Goal: Task Accomplishment & Management: Manage account settings

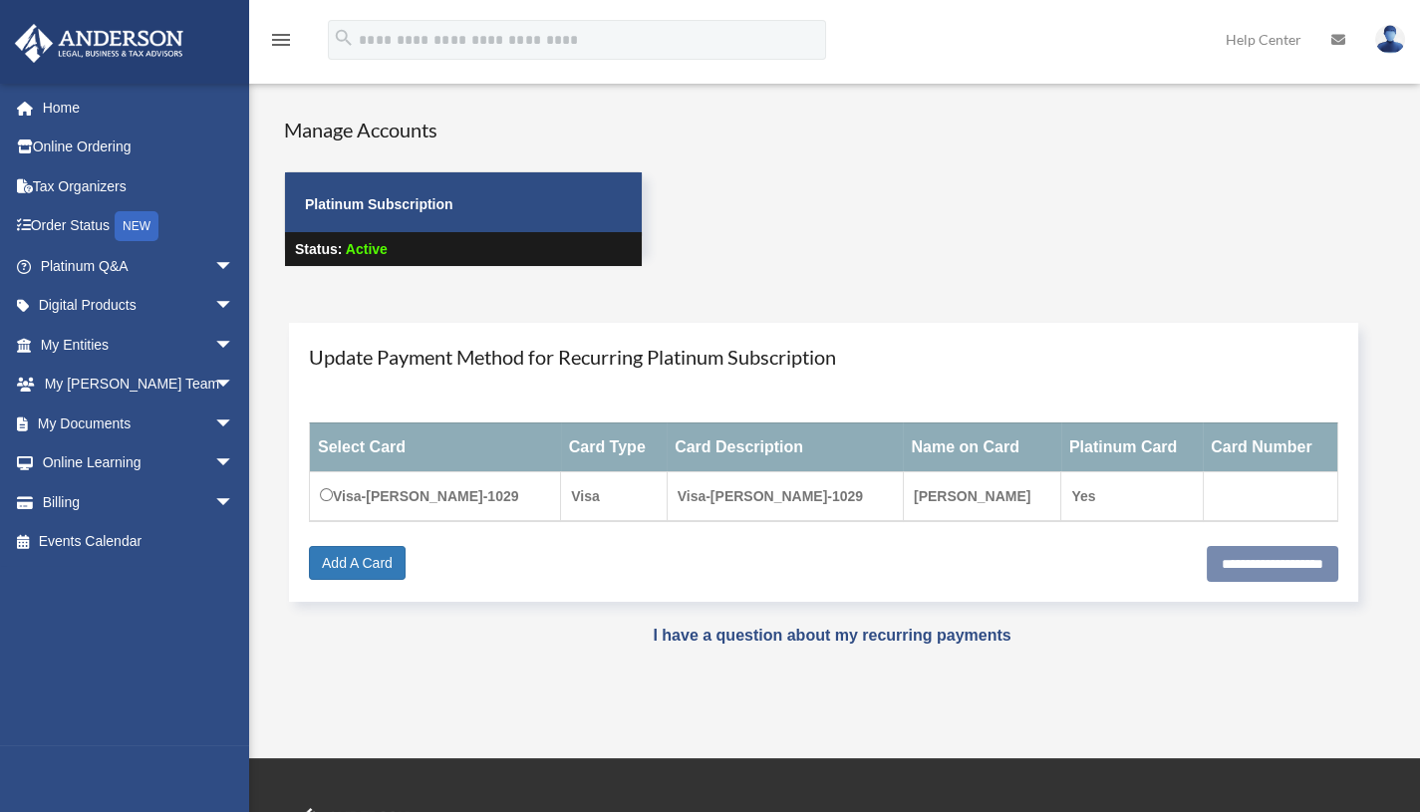
click at [776, 198] on div "Manage Accounts Platinum Subscription Status: Active" at bounding box center [852, 209] width 1166 height 187
click at [534, 67] on div "menu search Site Menu add [EMAIL_ADDRESS][DOMAIN_NAME] My Profile Reset Passwor…" at bounding box center [710, 49] width 1390 height 68
click at [214, 419] on span "arrow_drop_down" at bounding box center [234, 424] width 40 height 41
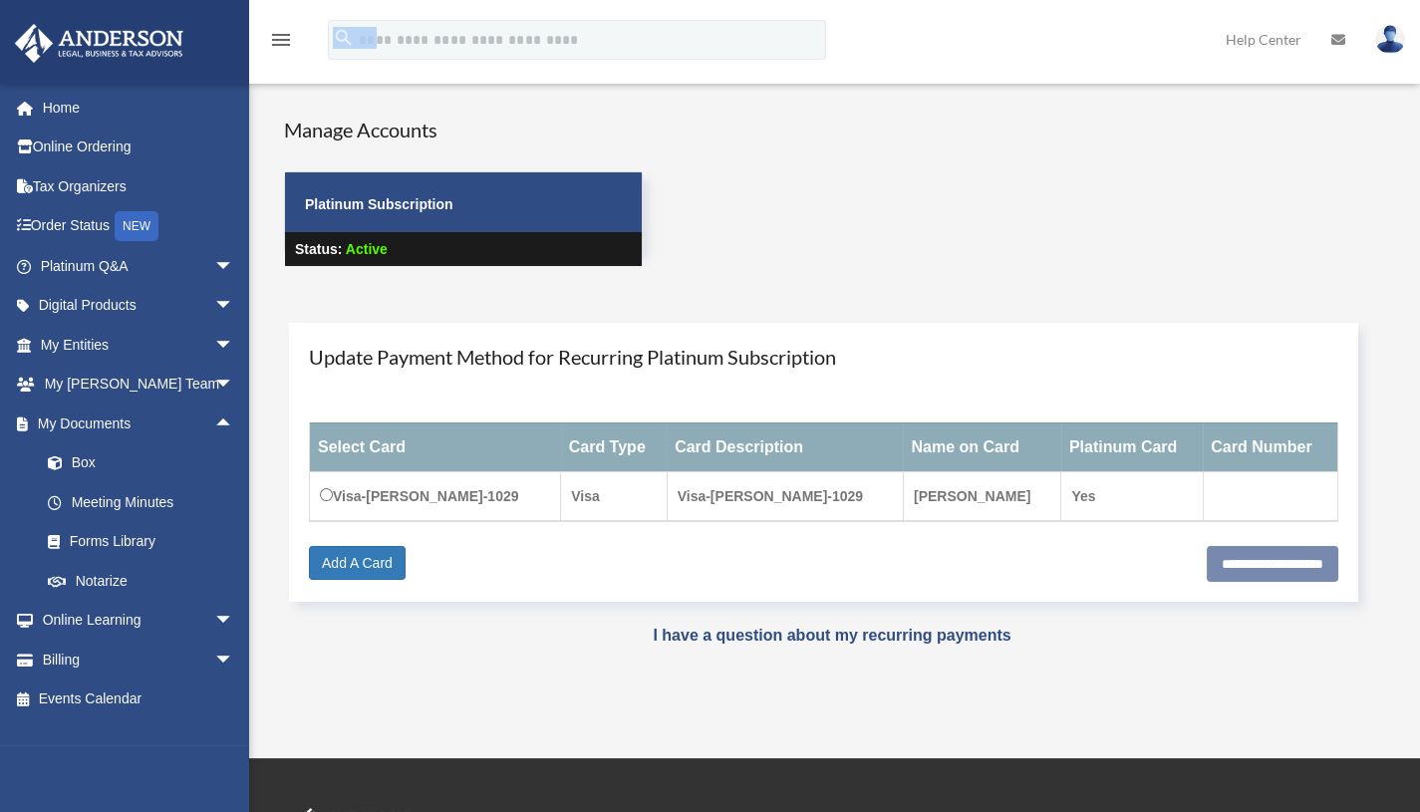
click at [120, 455] on link "Box" at bounding box center [146, 463] width 236 height 40
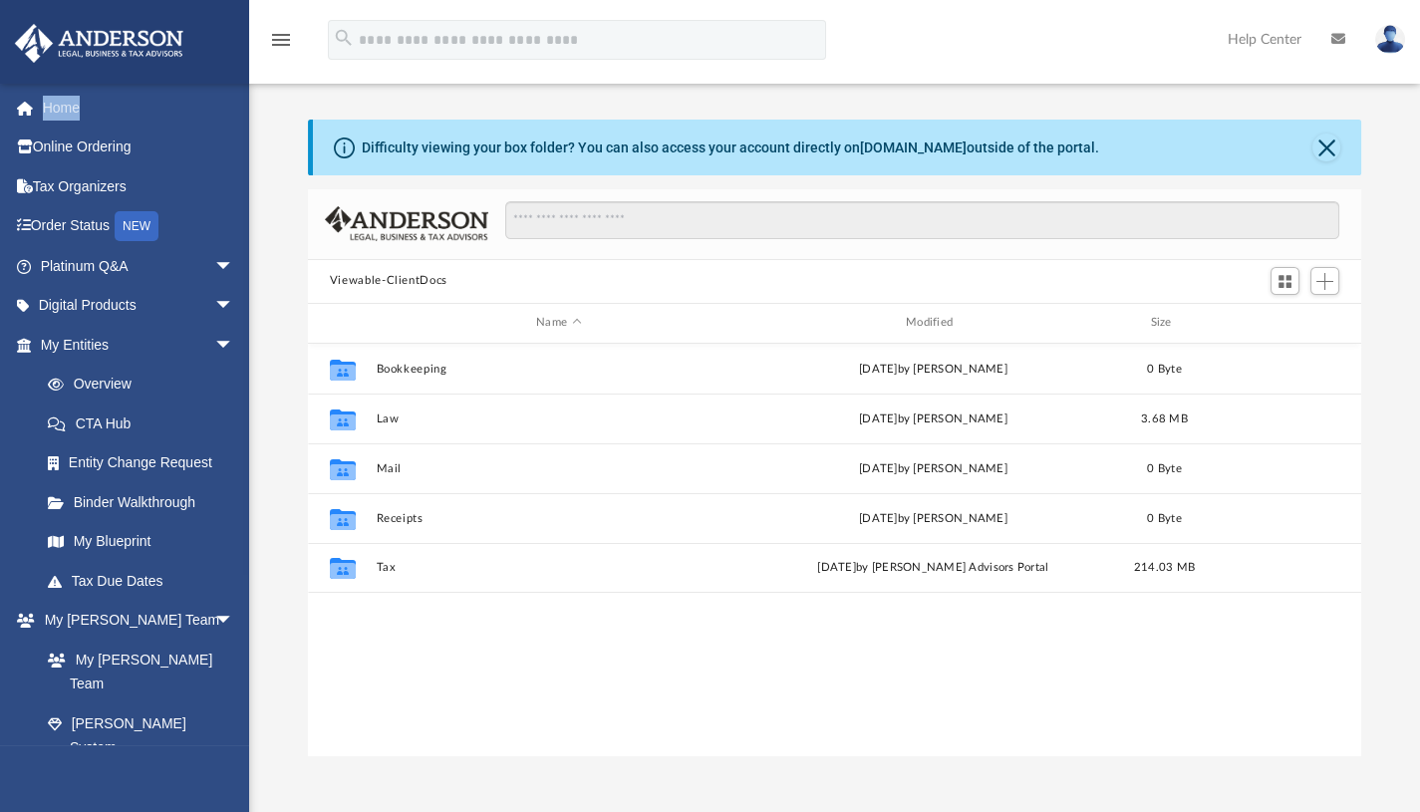
scroll to position [438, 1038]
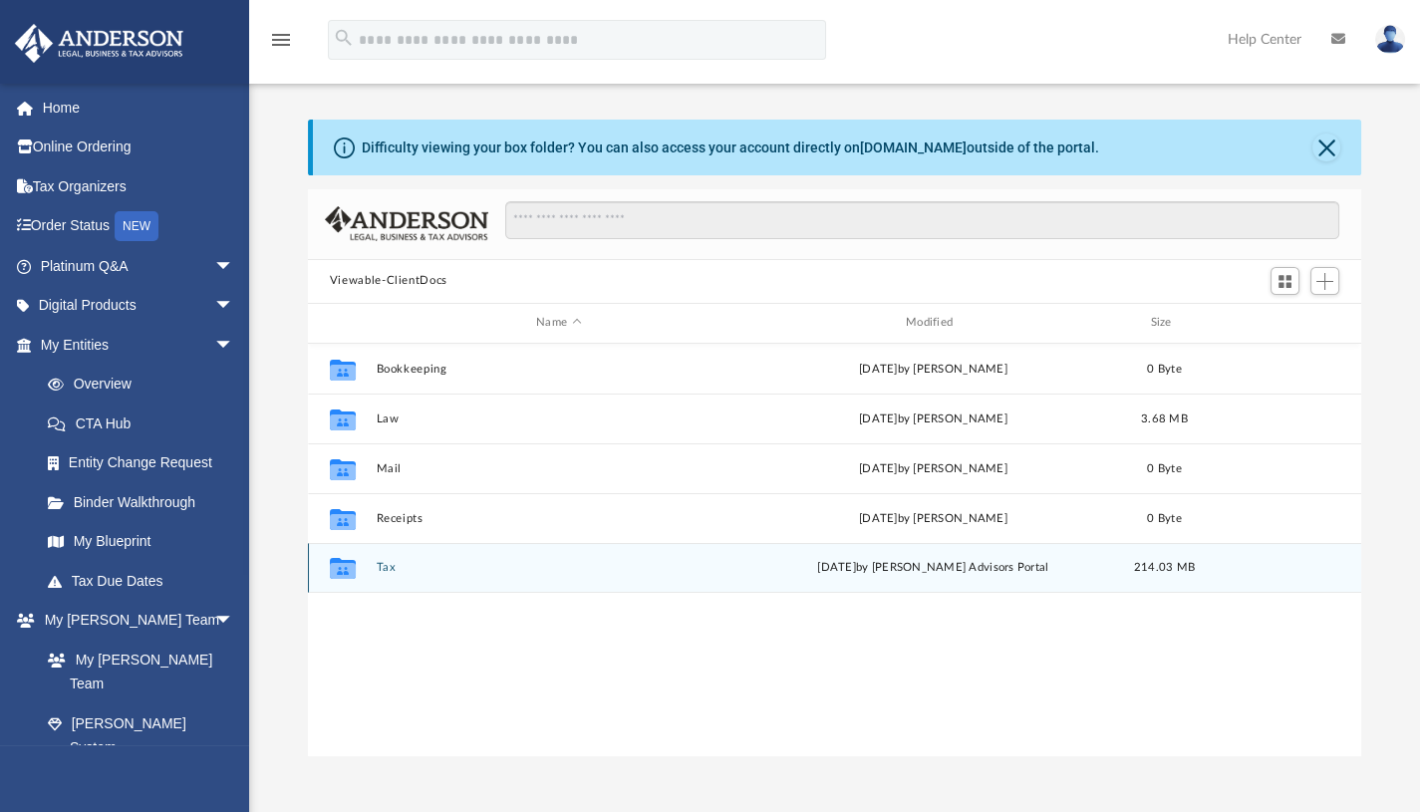
click at [339, 578] on icon "Collaborated Folder" at bounding box center [343, 568] width 32 height 32
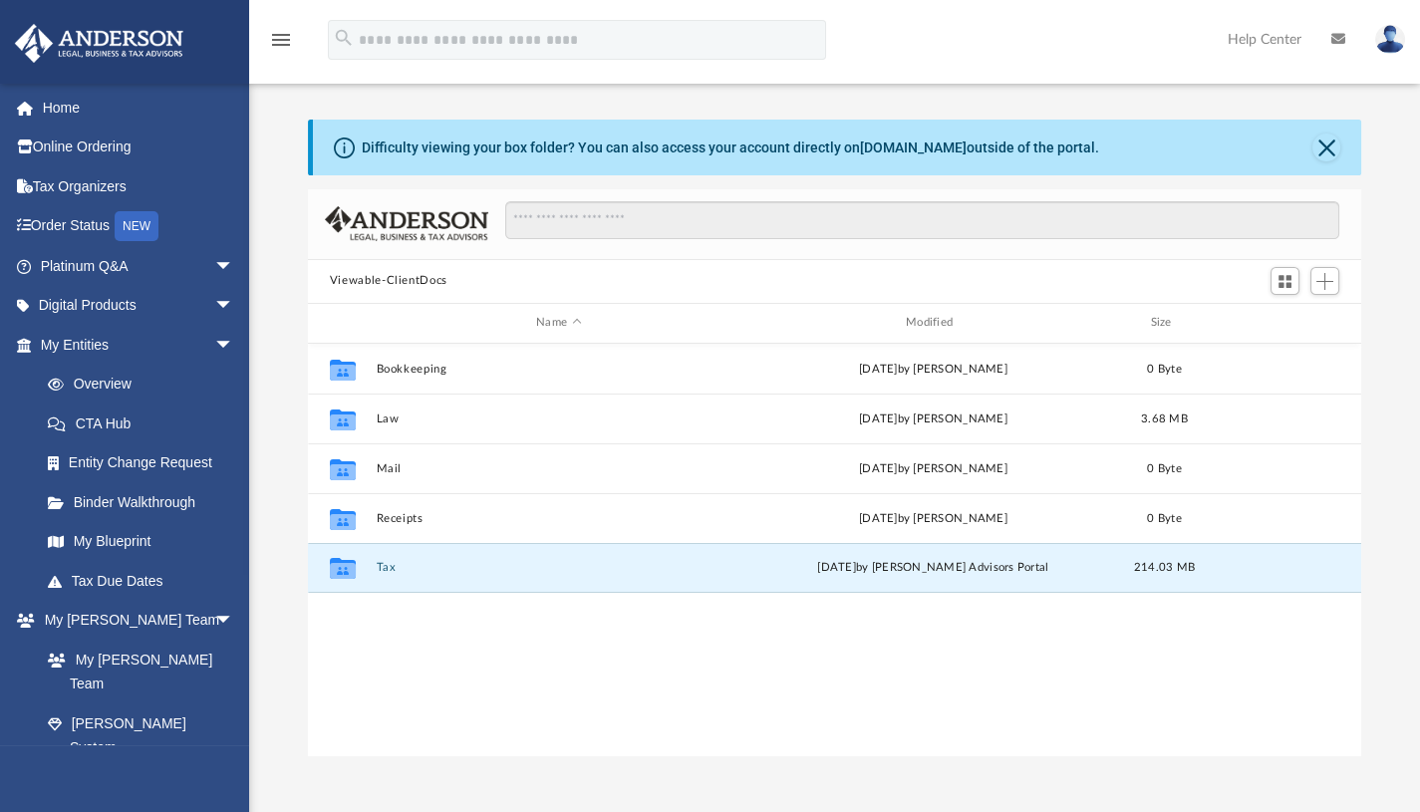
click at [387, 571] on button "Tax" at bounding box center [559, 567] width 366 height 13
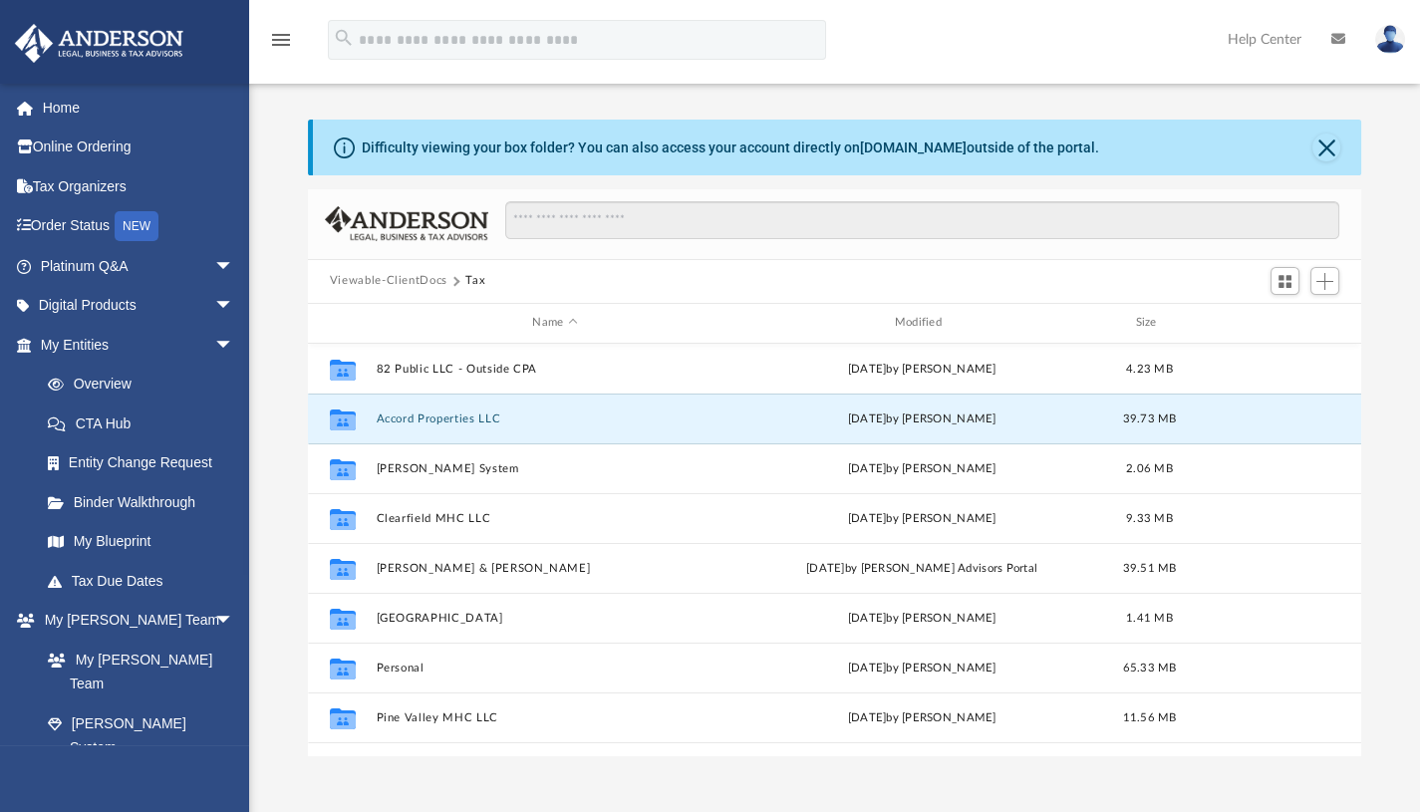
click at [465, 422] on button "Accord Properties LLC" at bounding box center [555, 418] width 358 height 13
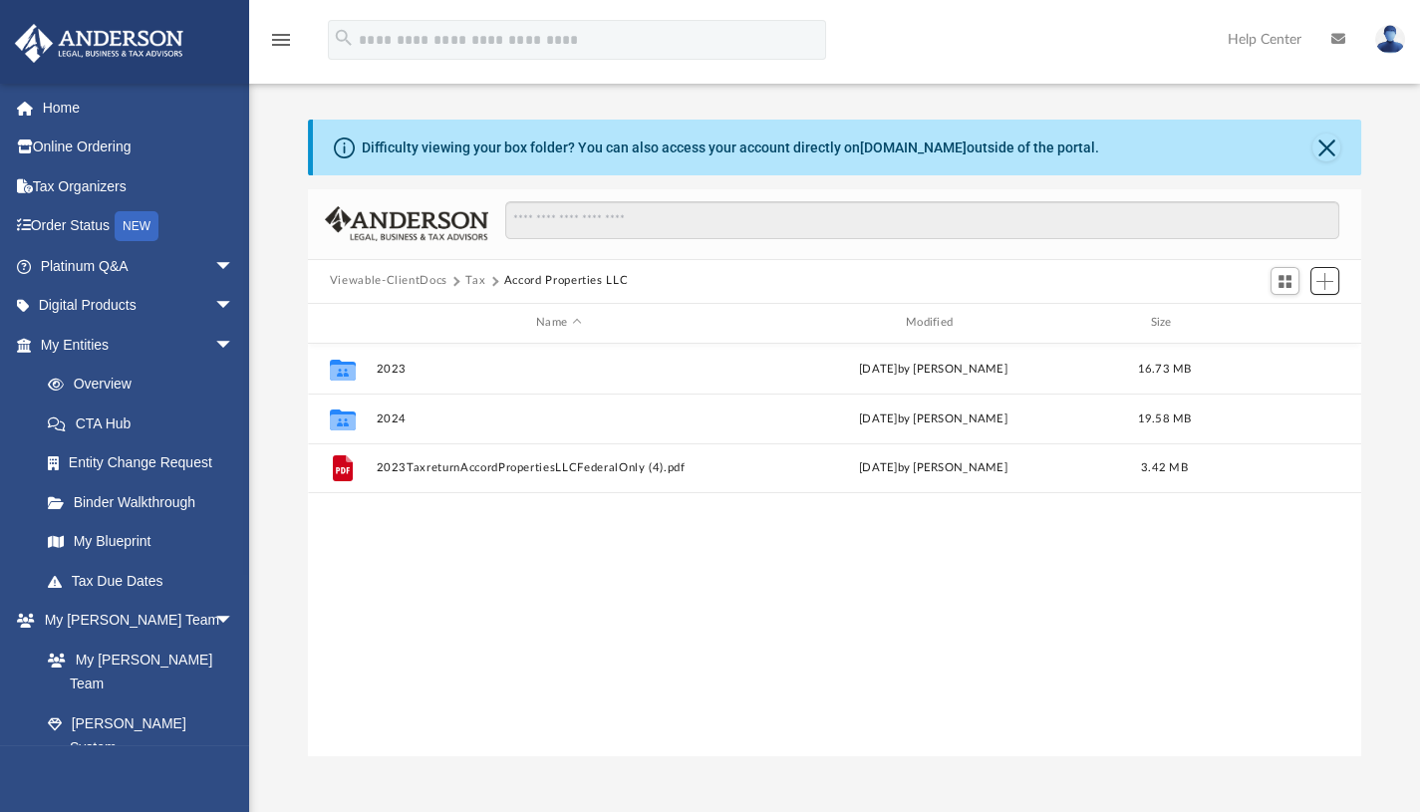
click at [1330, 280] on span "Add" at bounding box center [1324, 281] width 17 height 17
click at [1288, 316] on li "Upload" at bounding box center [1297, 320] width 64 height 21
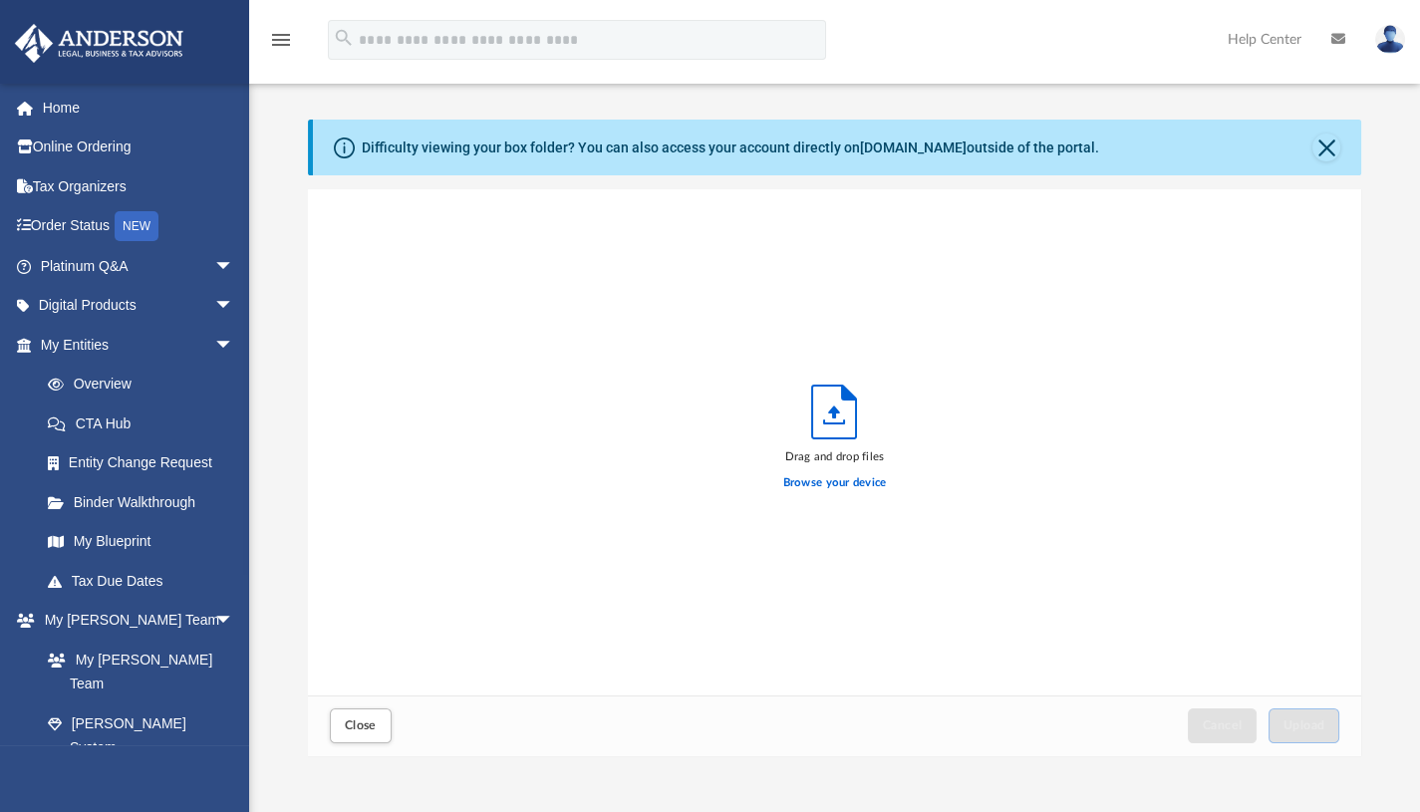
scroll to position [490, 1038]
click at [825, 479] on label "Browse your device" at bounding box center [835, 483] width 104 height 18
click at [0, 0] on input "Browse your device" at bounding box center [0, 0] width 0 height 0
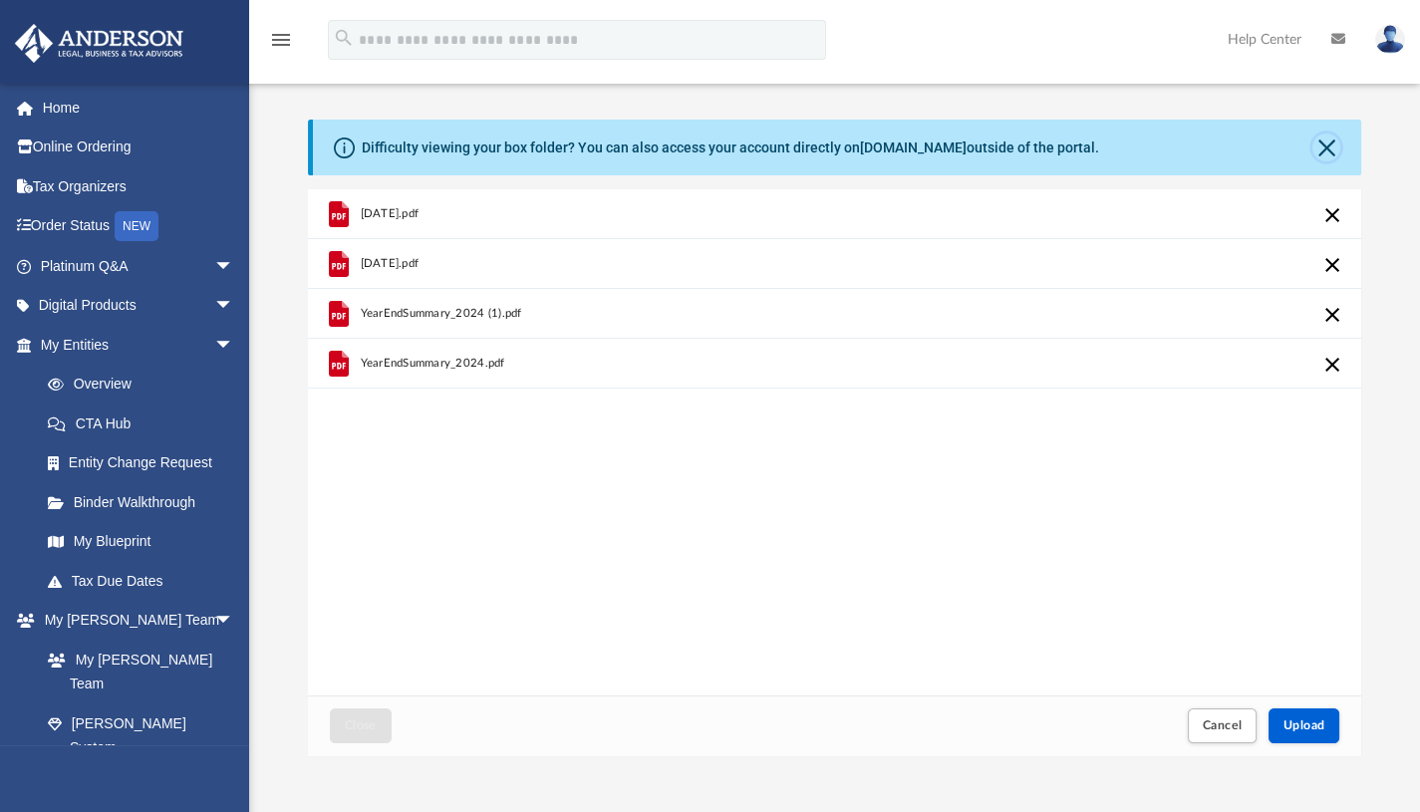
click at [1326, 142] on button "Close" at bounding box center [1326, 148] width 28 height 28
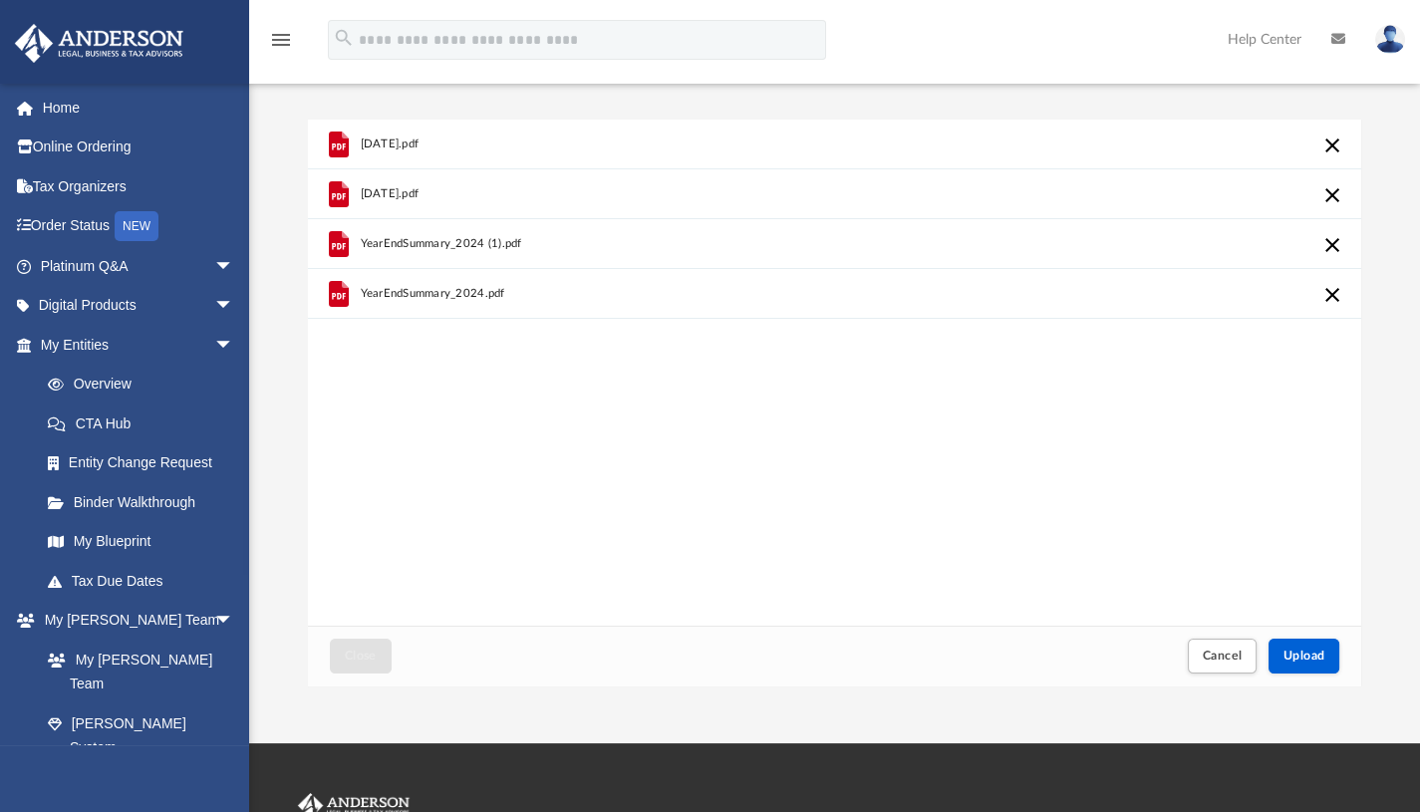
click at [828, 432] on div "2024-12-10.pdf 2025-01-10.pdf YearEndSummary_2024 (1).pdf YearEndSummary_2024.p…" at bounding box center [834, 373] width 1053 height 506
click at [1315, 659] on span "Upload" at bounding box center [1305, 656] width 42 height 12
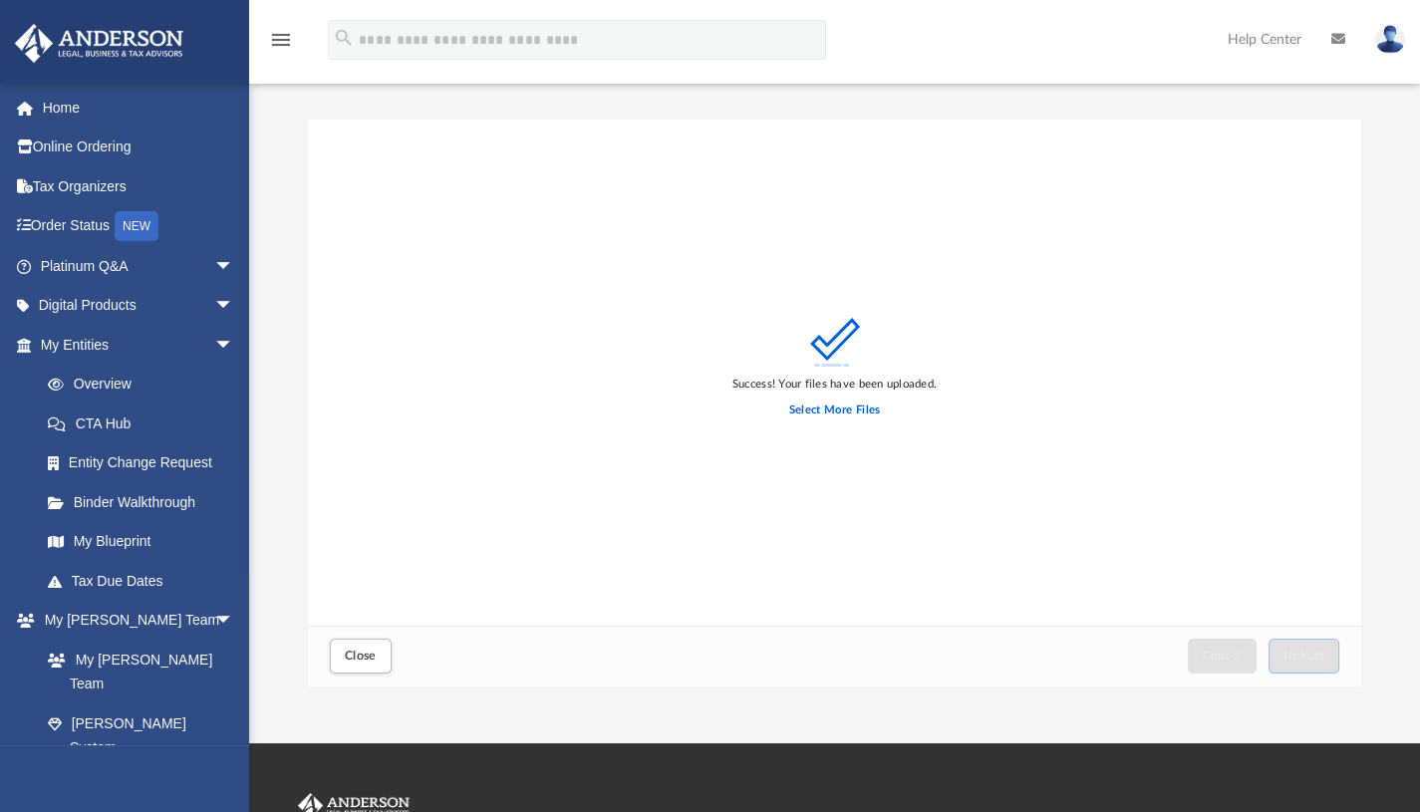
click at [861, 635] on div "Close Cancel Upload" at bounding box center [835, 656] width 1054 height 61
